Goal: Check status

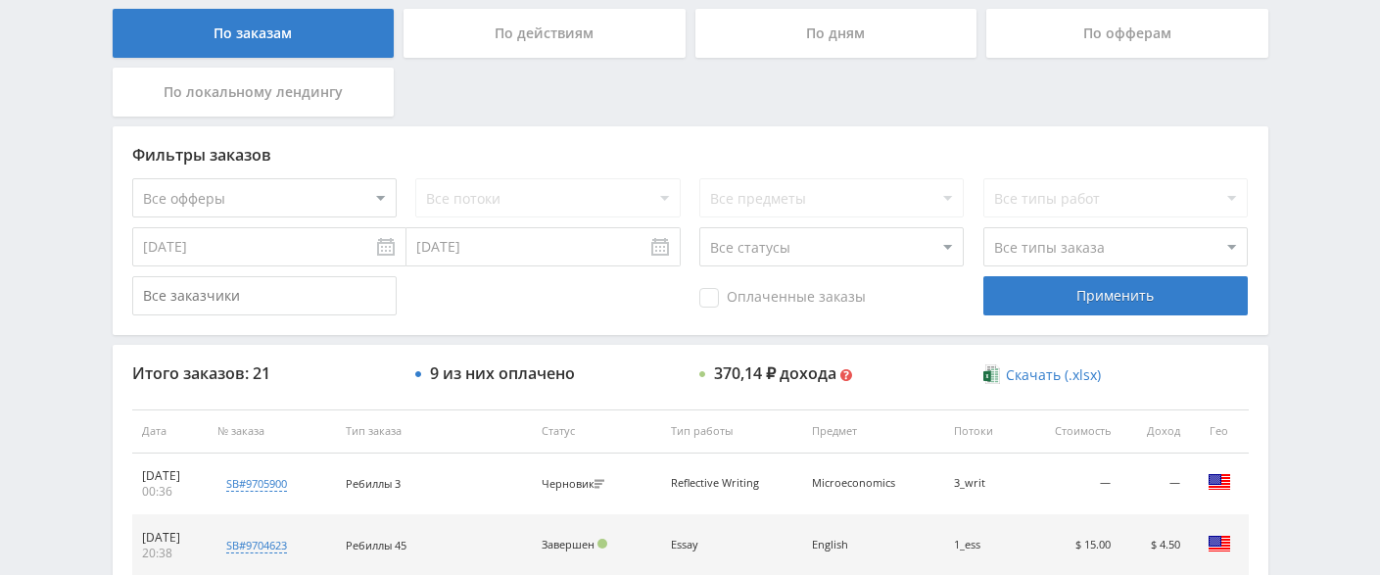
scroll to position [490, 0]
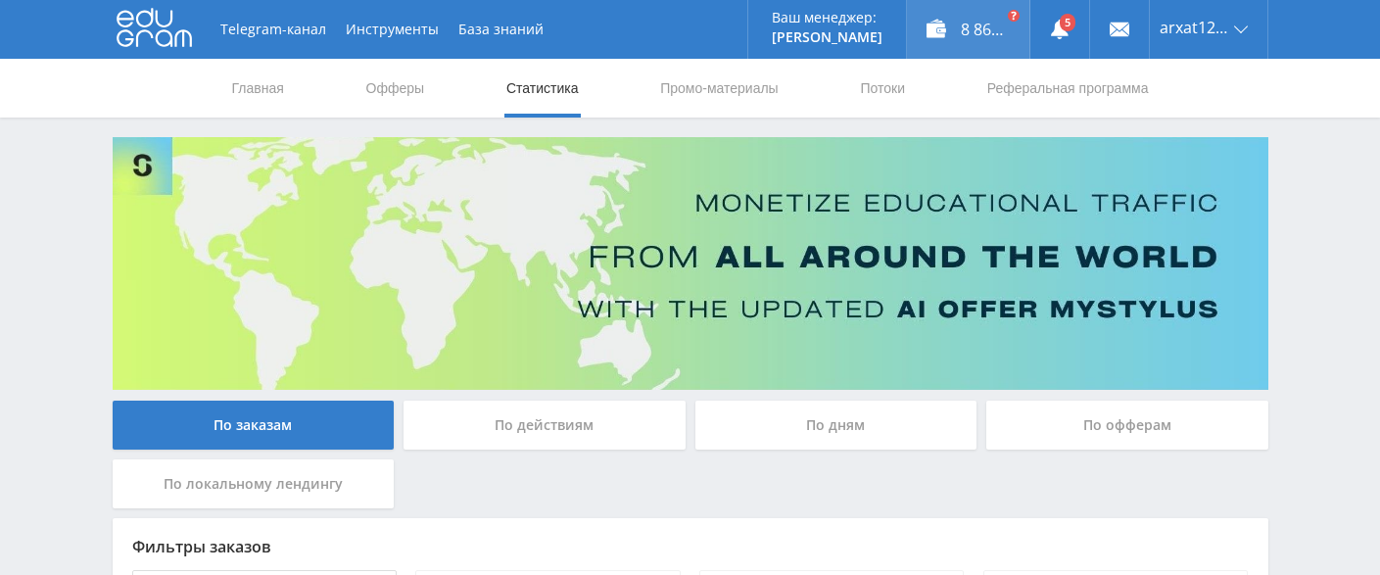
click at [982, 27] on div "8 861,05 ₽" at bounding box center [968, 29] width 122 height 59
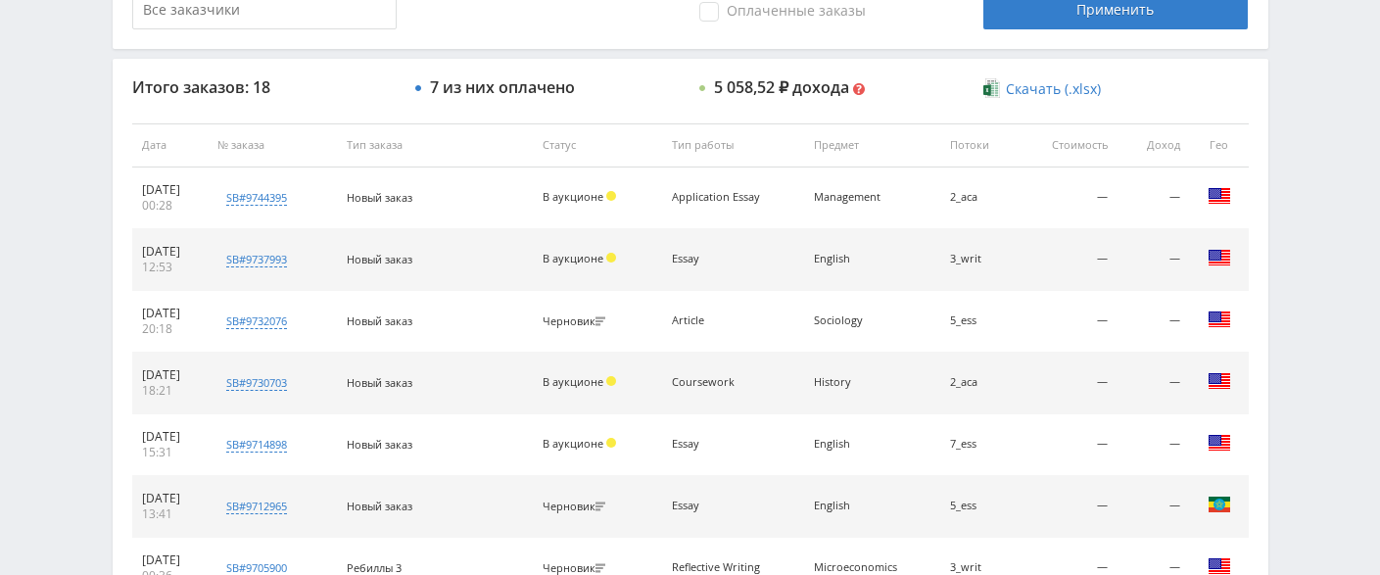
scroll to position [580, 0]
